Goal: Find contact information: Find contact information

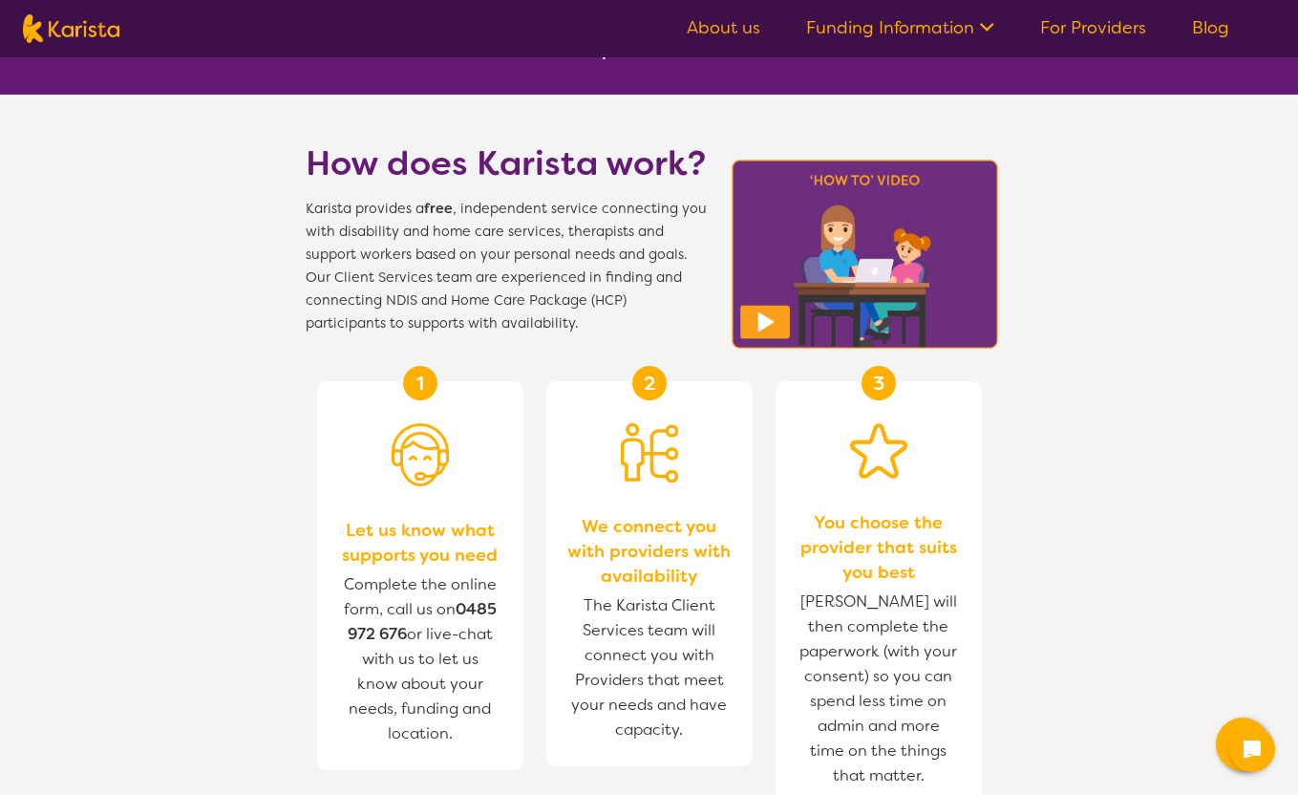
scroll to position [591, 0]
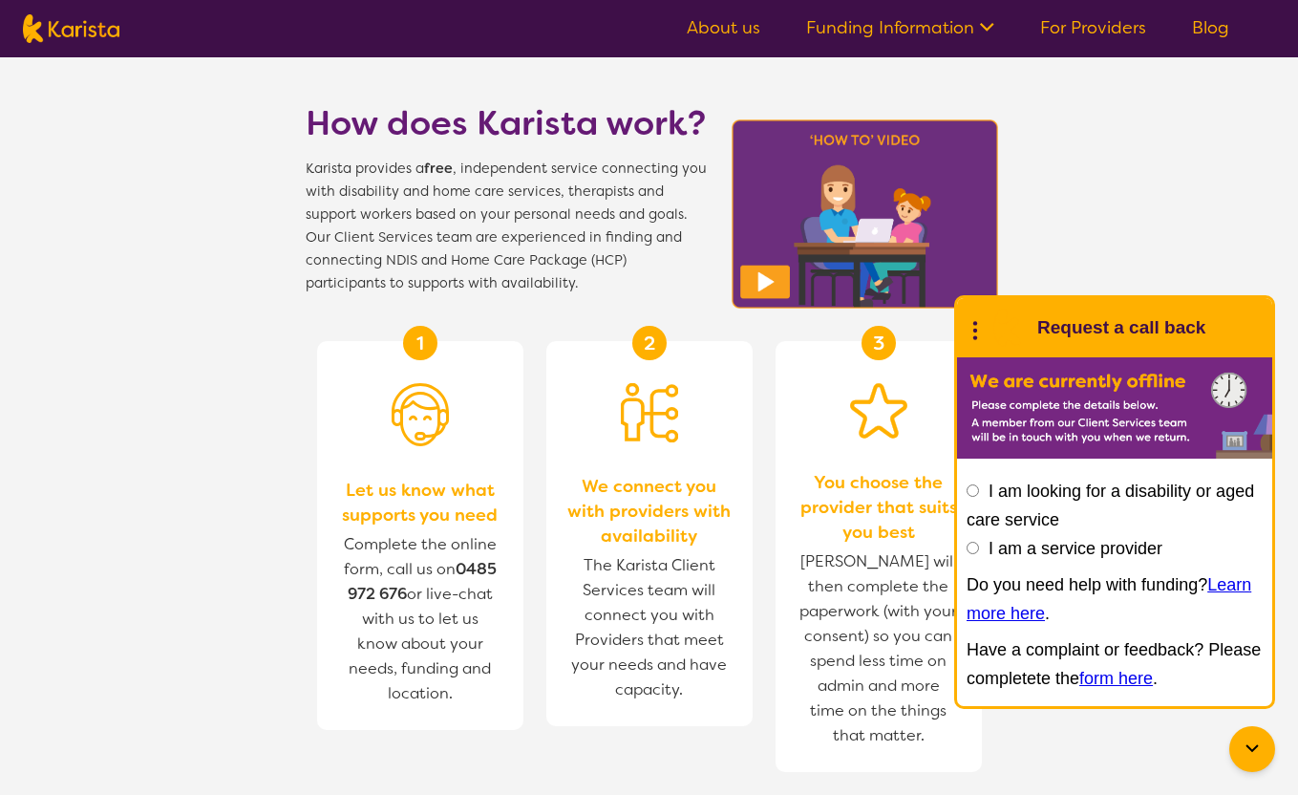
drag, startPoint x: 1304, startPoint y: 122, endPoint x: 1292, endPoint y: 270, distance: 148.5
click at [1245, 749] on icon at bounding box center [1252, 748] width 23 height 23
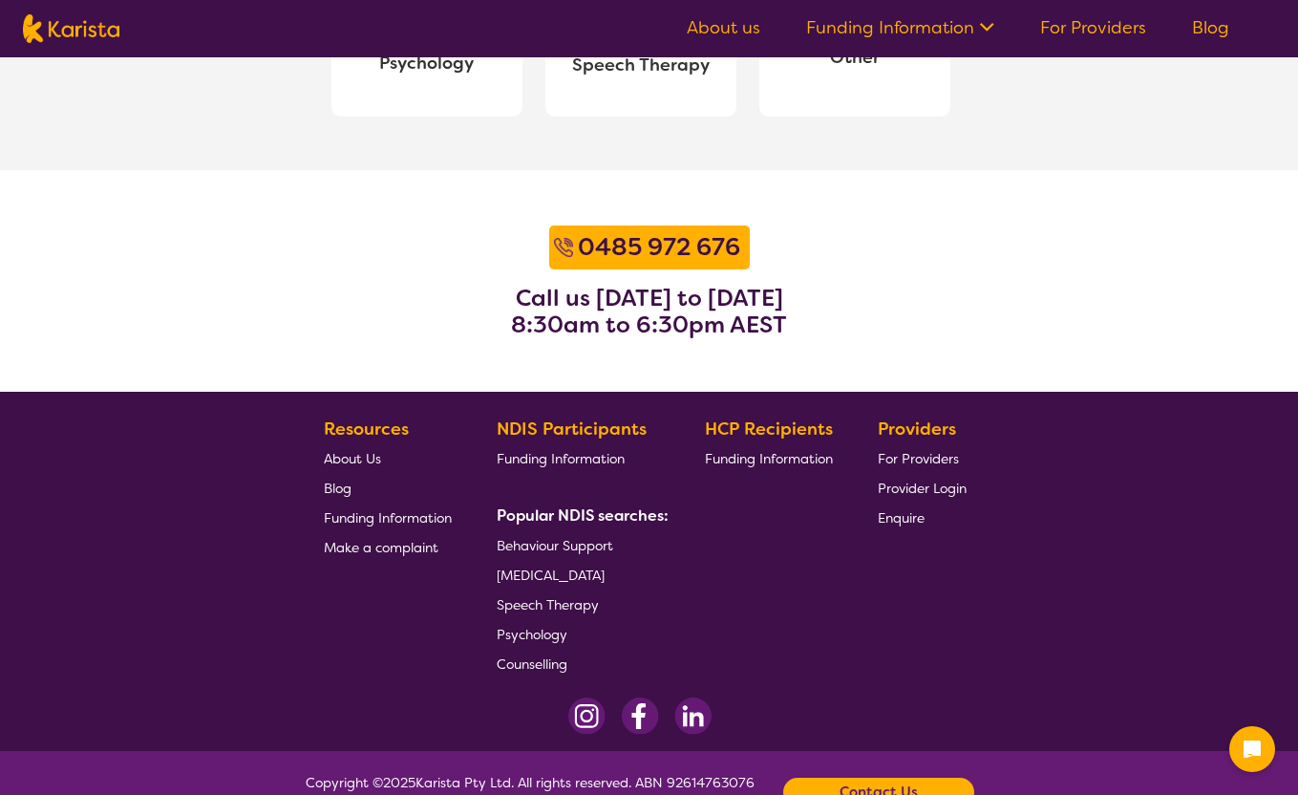
scroll to position [2356, 0]
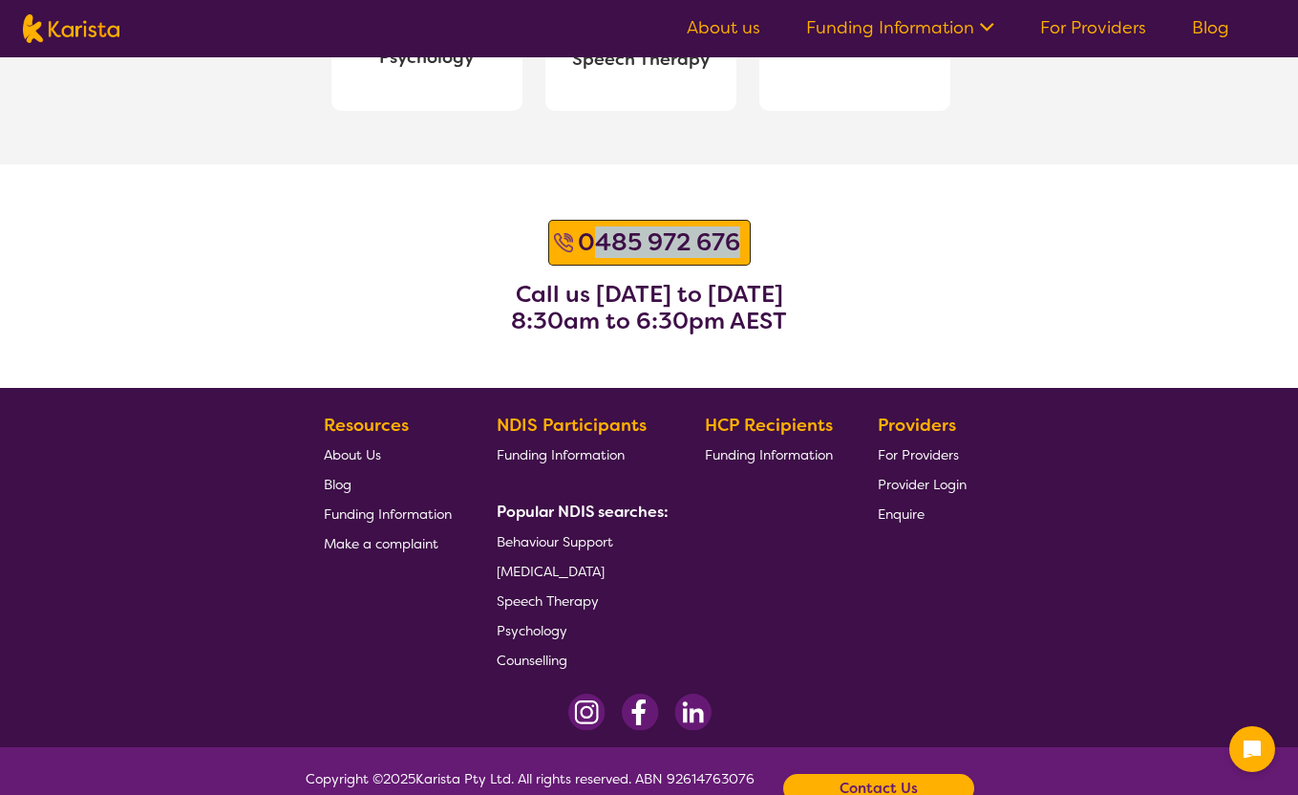
drag, startPoint x: 745, startPoint y: 238, endPoint x: 600, endPoint y: 238, distance: 145.2
click at [600, 238] on div "0485 972 676" at bounding box center [649, 243] width 202 height 46
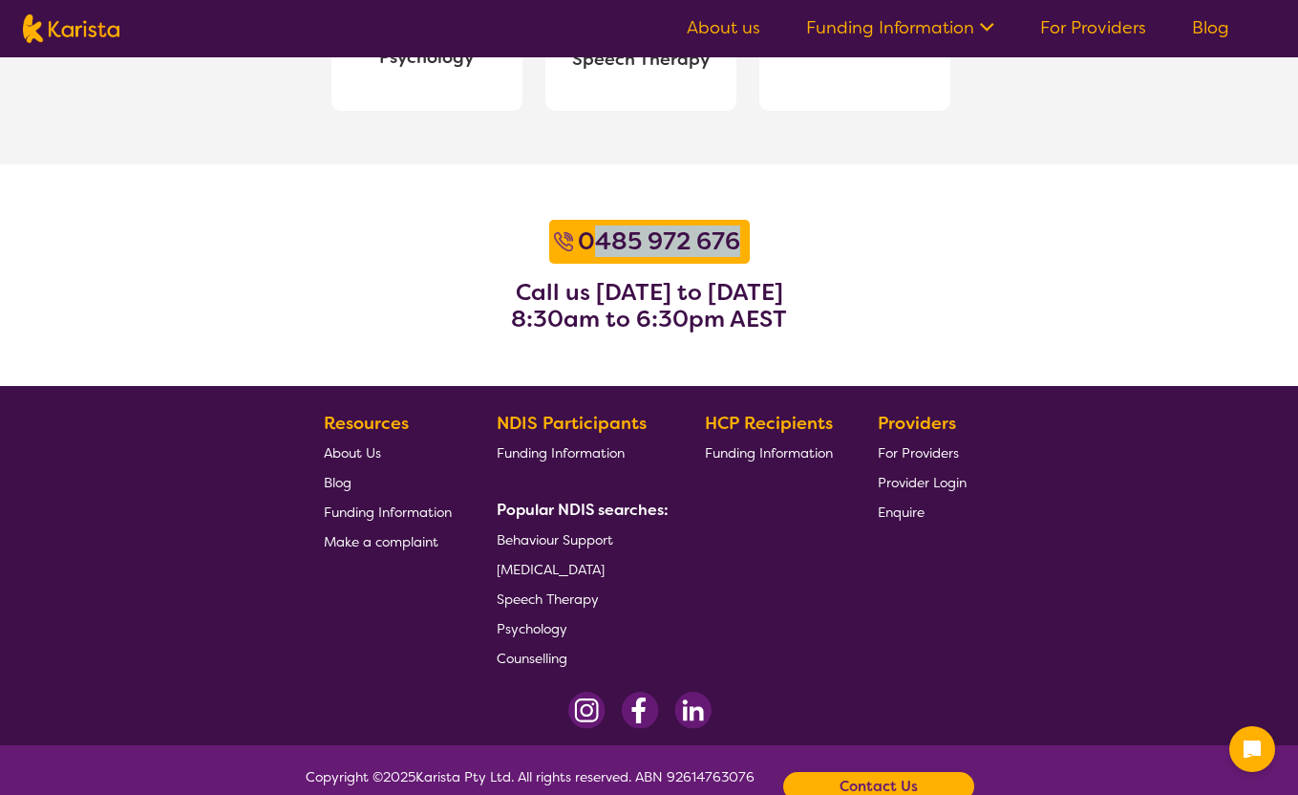
click at [350, 445] on span "About Us" at bounding box center [352, 452] width 57 height 17
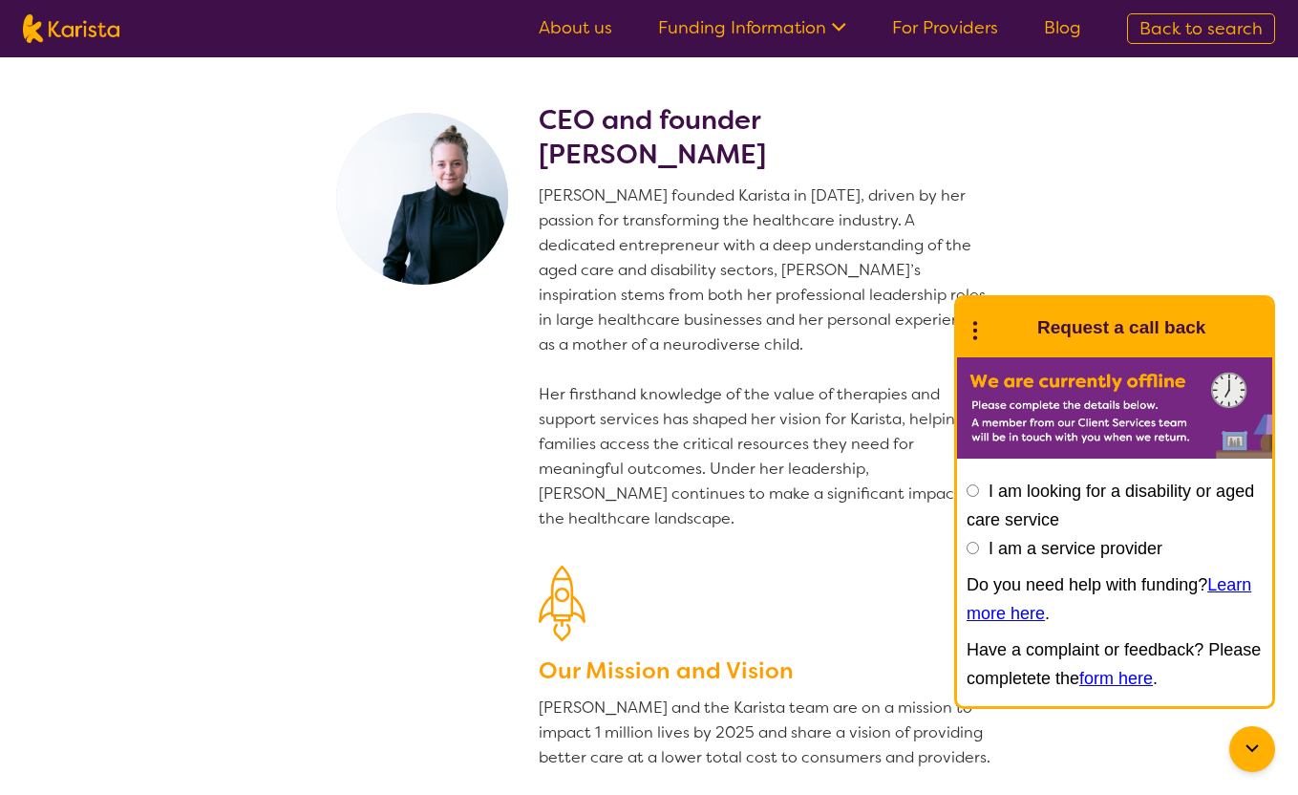
click at [1253, 762] on div at bounding box center [1252, 749] width 46 height 46
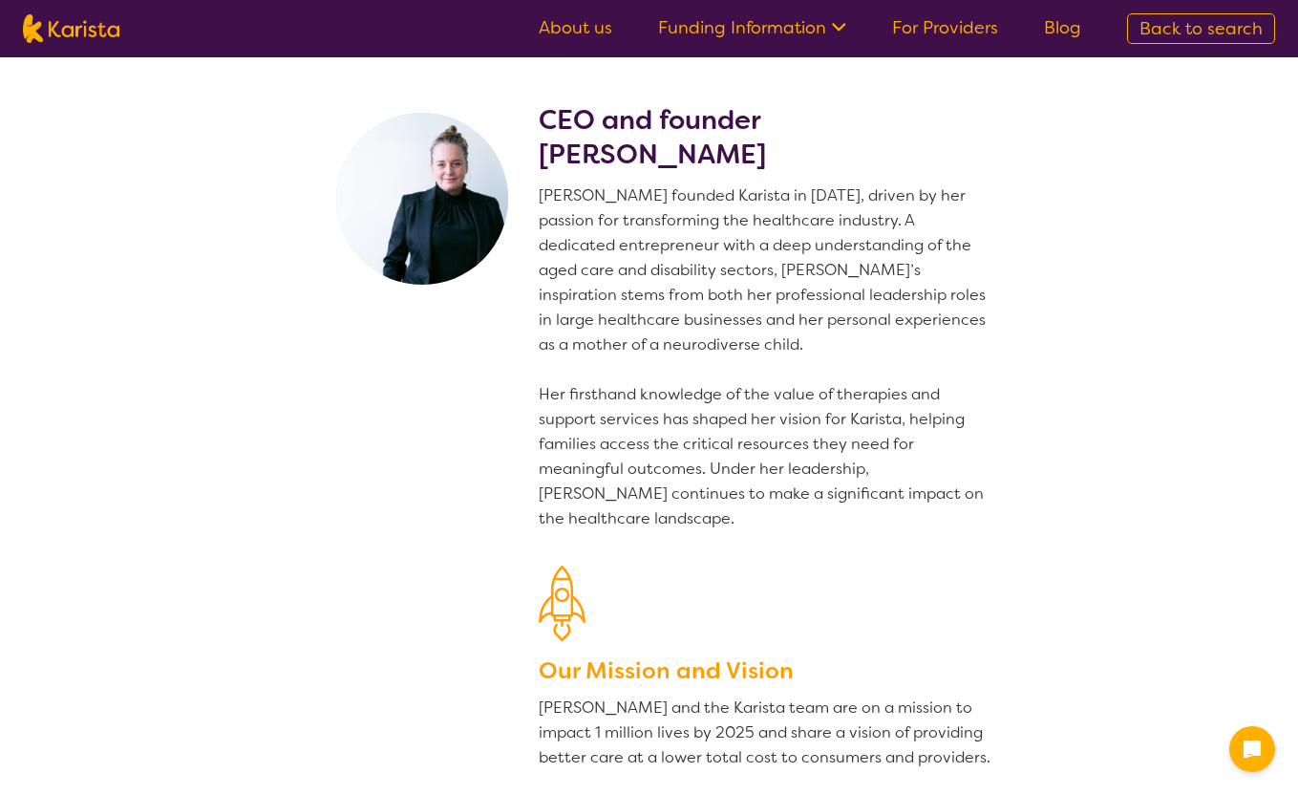
drag, startPoint x: 776, startPoint y: 152, endPoint x: 538, endPoint y: 150, distance: 238.8
click at [539, 150] on h2 "CEO and founder Danielle Bodinnar" at bounding box center [766, 137] width 455 height 69
copy h2 "Danielle Bodinnar"
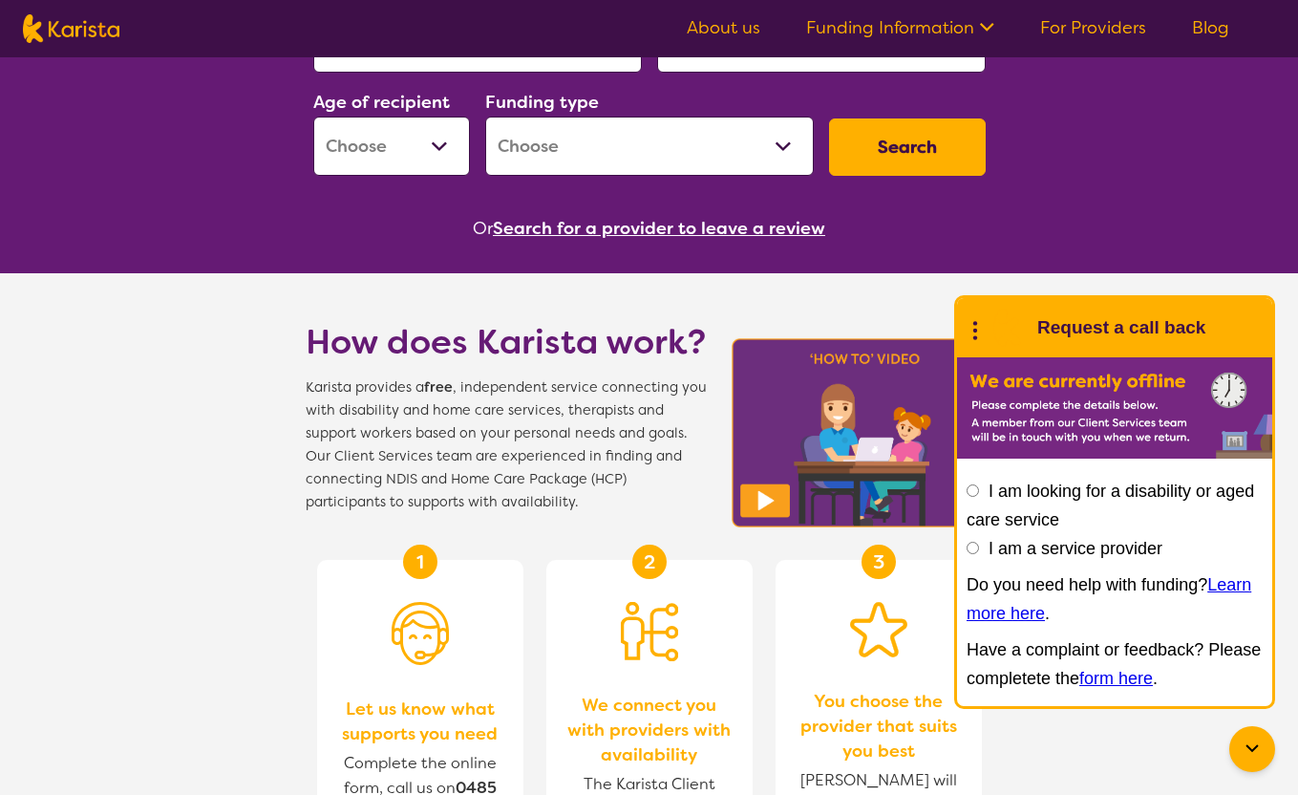
scroll to position [382, 0]
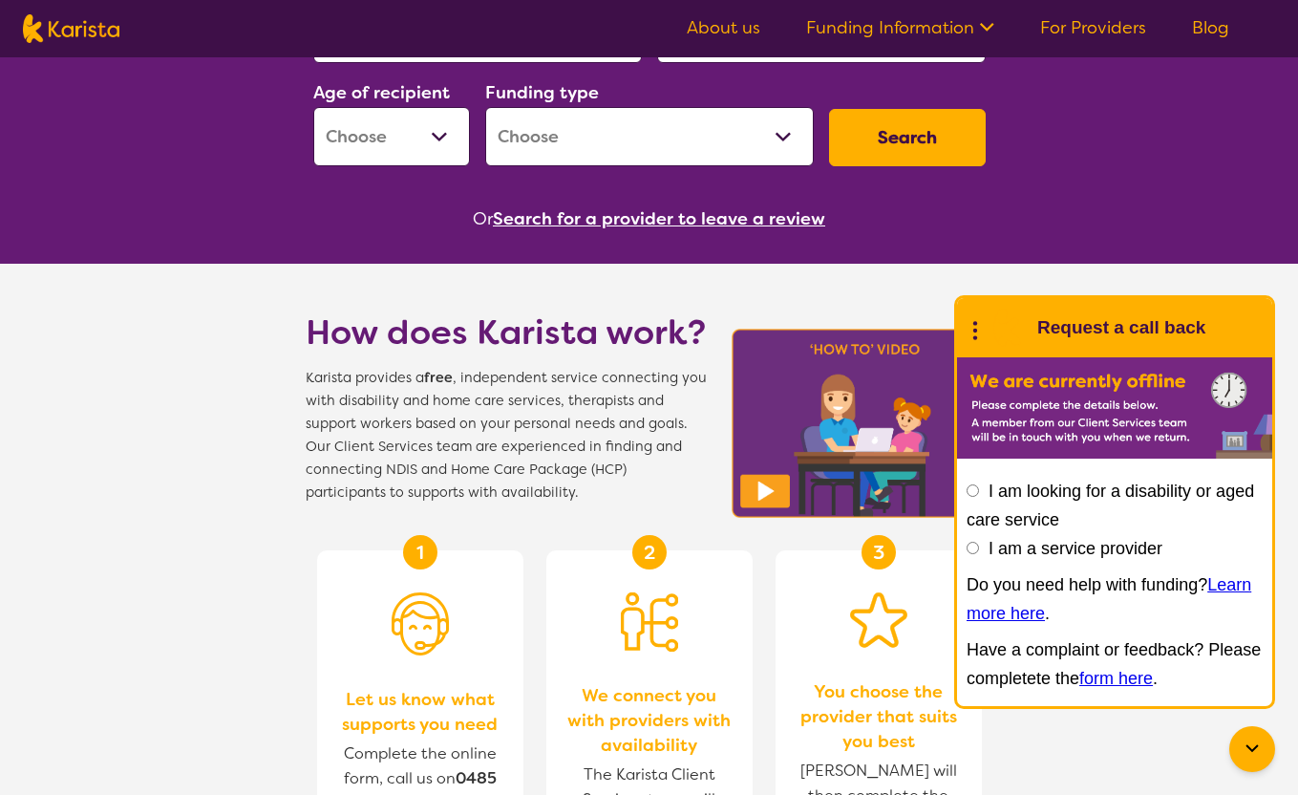
click at [792, 220] on button "Search for a provider to leave a review" at bounding box center [659, 218] width 332 height 29
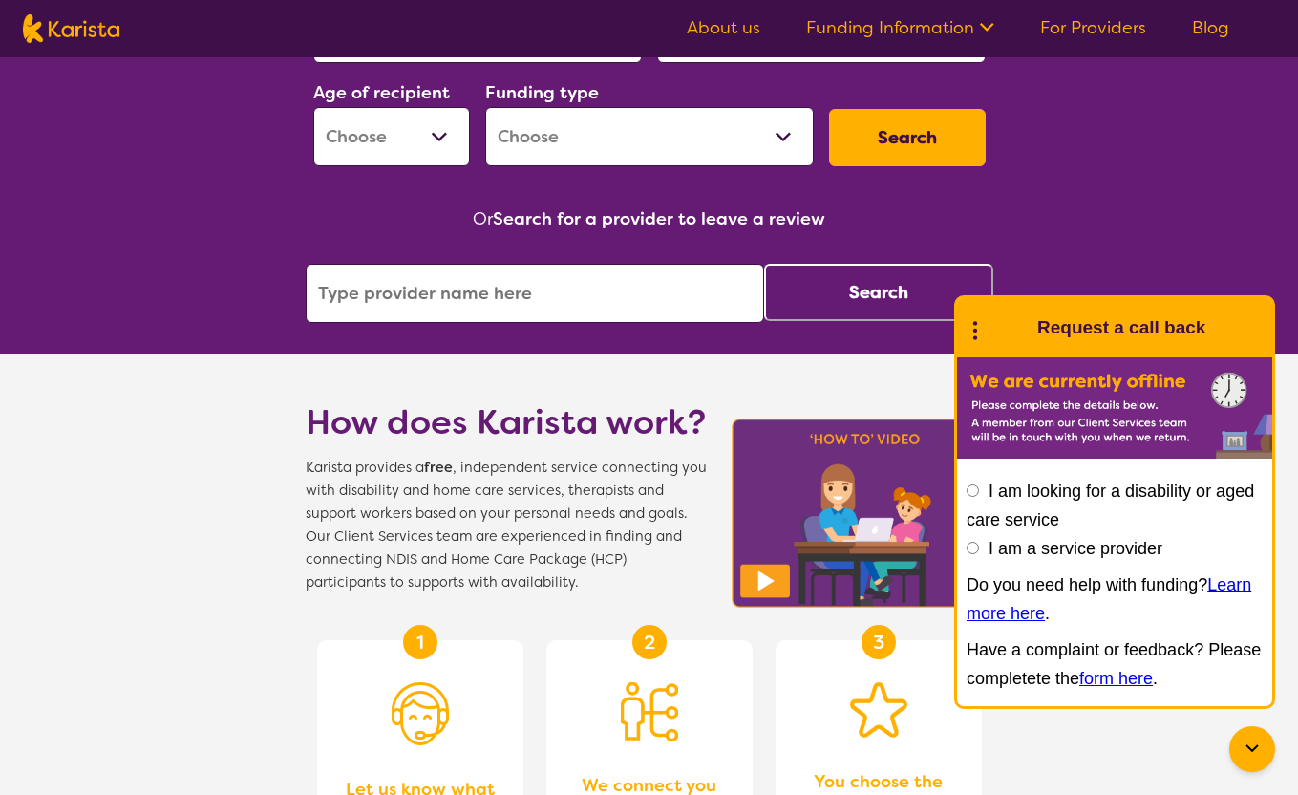
click at [1251, 750] on icon at bounding box center [1251, 748] width 12 height 8
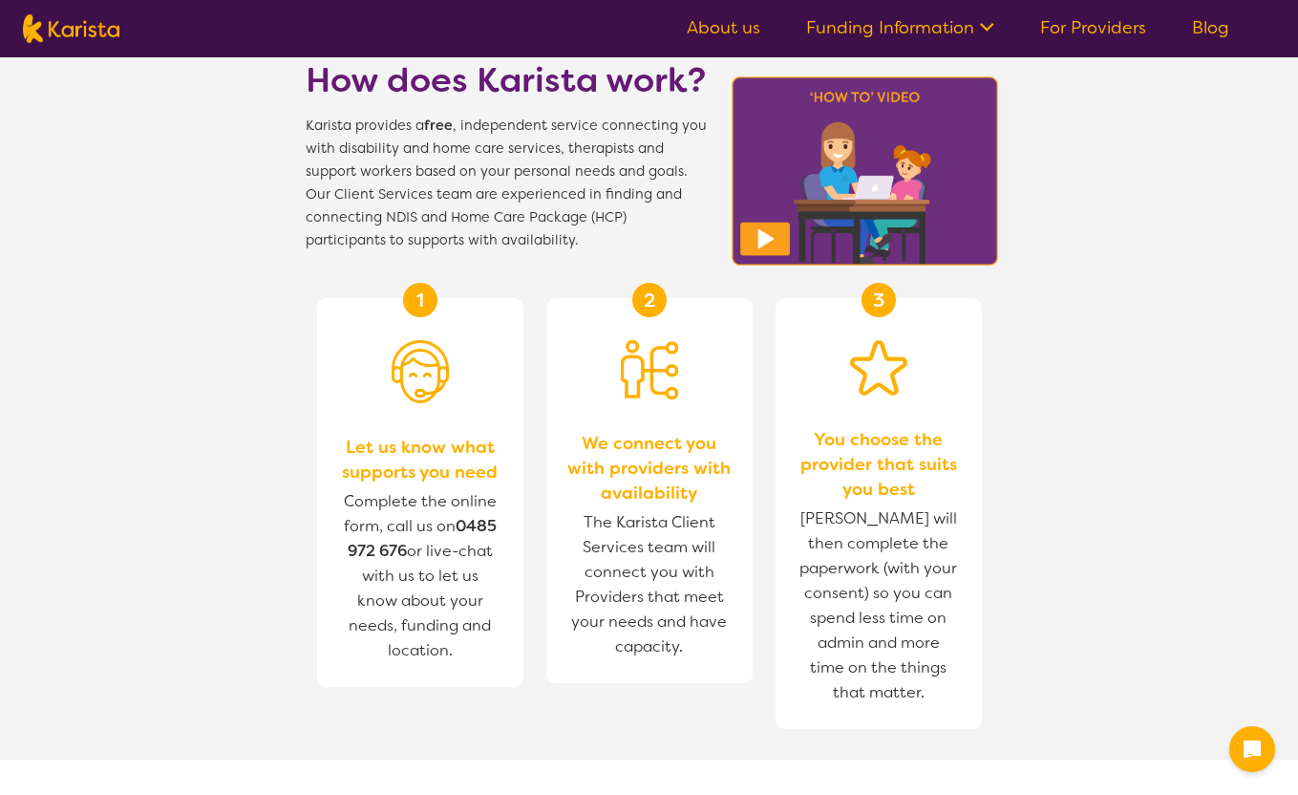
scroll to position [722, 0]
